Goal: Task Accomplishment & Management: Use online tool/utility

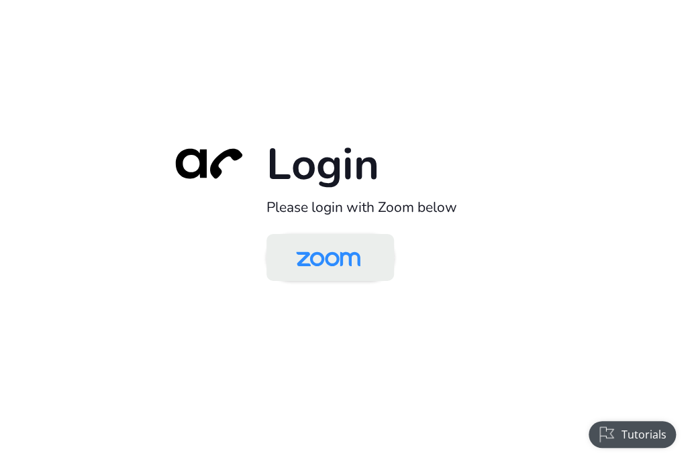
click at [380, 269] on link at bounding box center [330, 257] width 128 height 47
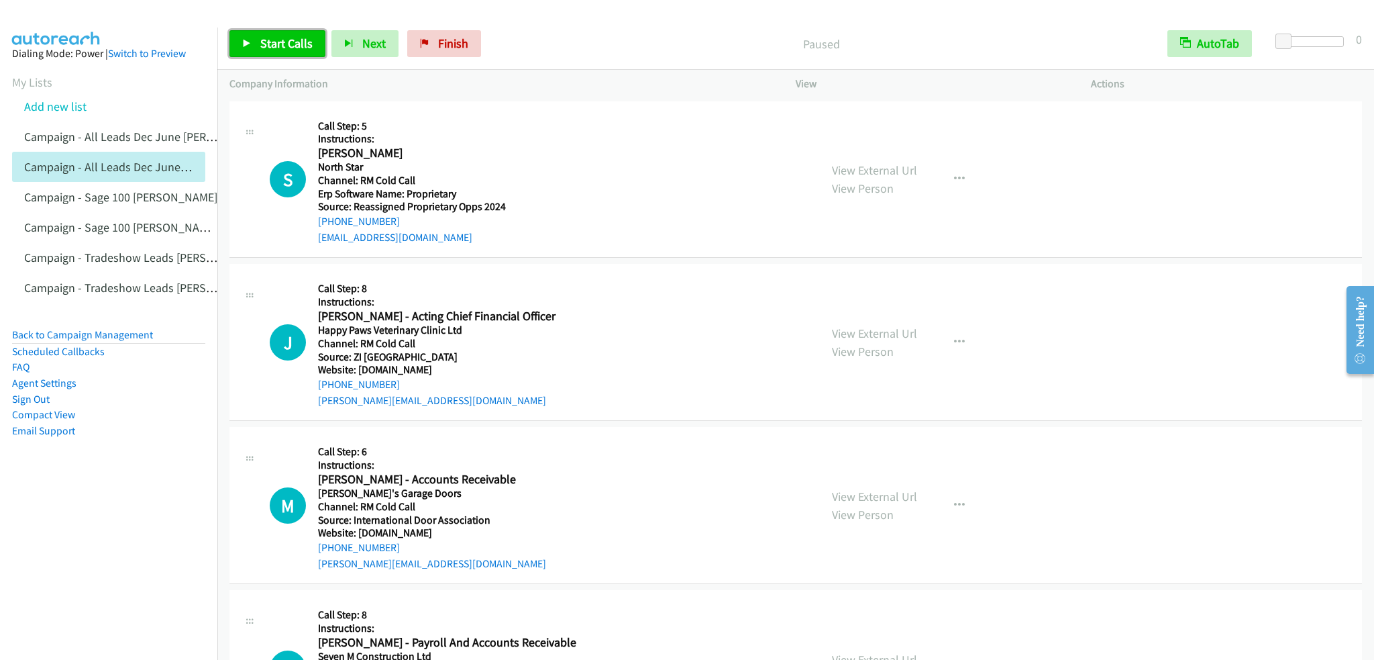
click at [302, 46] on span "Start Calls" at bounding box center [286, 43] width 52 height 15
